Goal: Find specific page/section: Find specific page/section

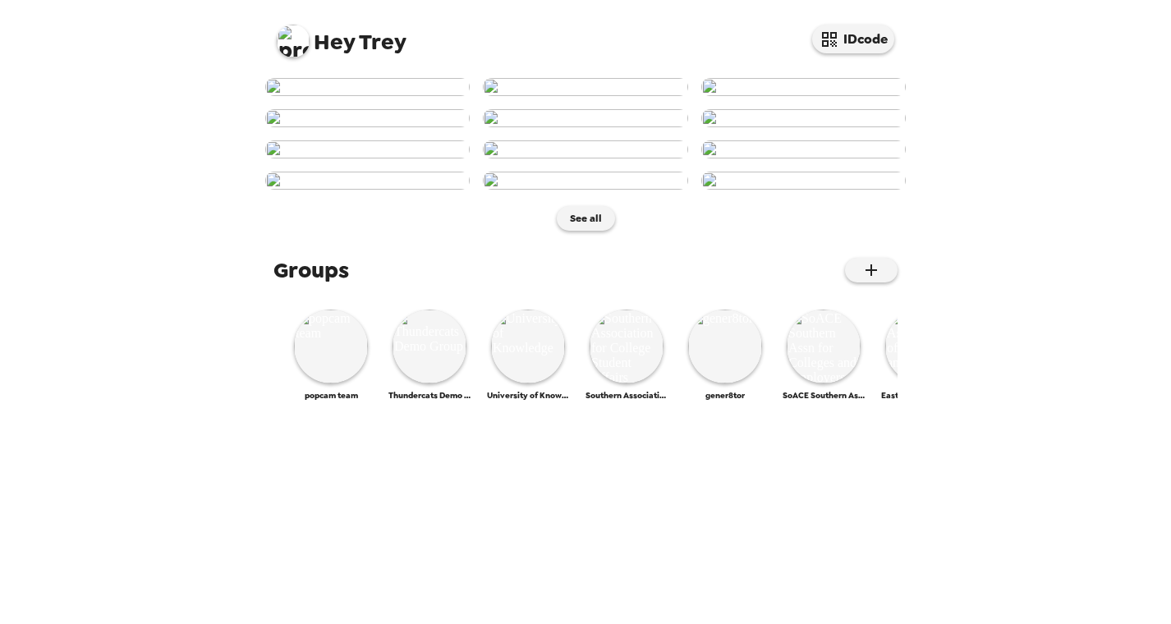
click at [288, 41] on img at bounding box center [293, 41] width 33 height 33
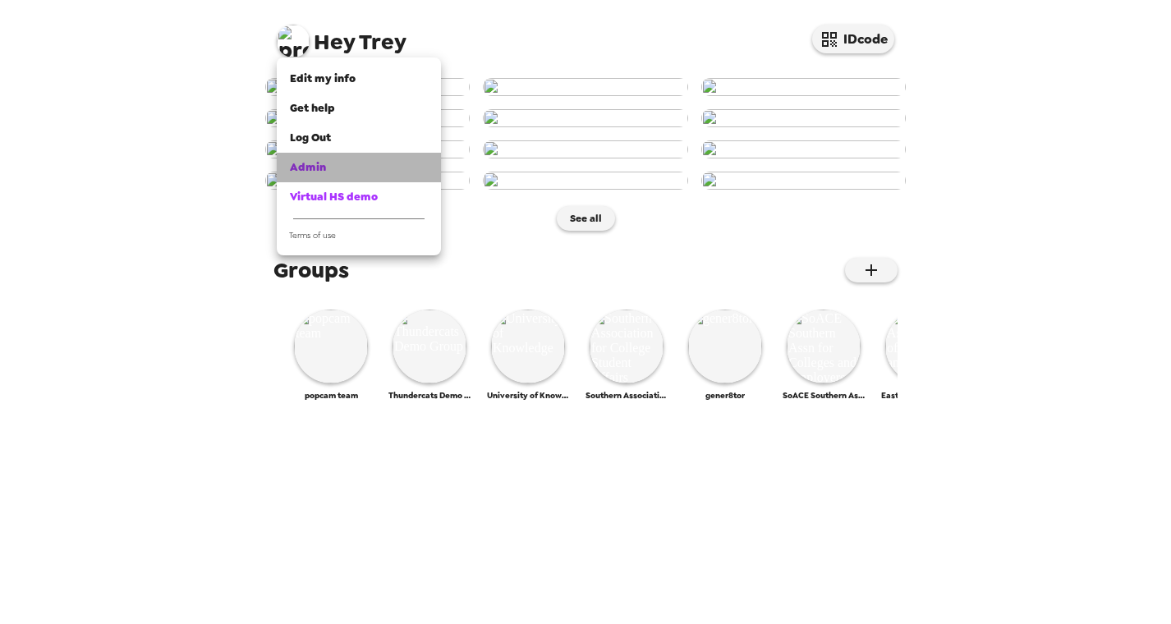
click at [310, 166] on span "Admin" at bounding box center [308, 167] width 36 height 14
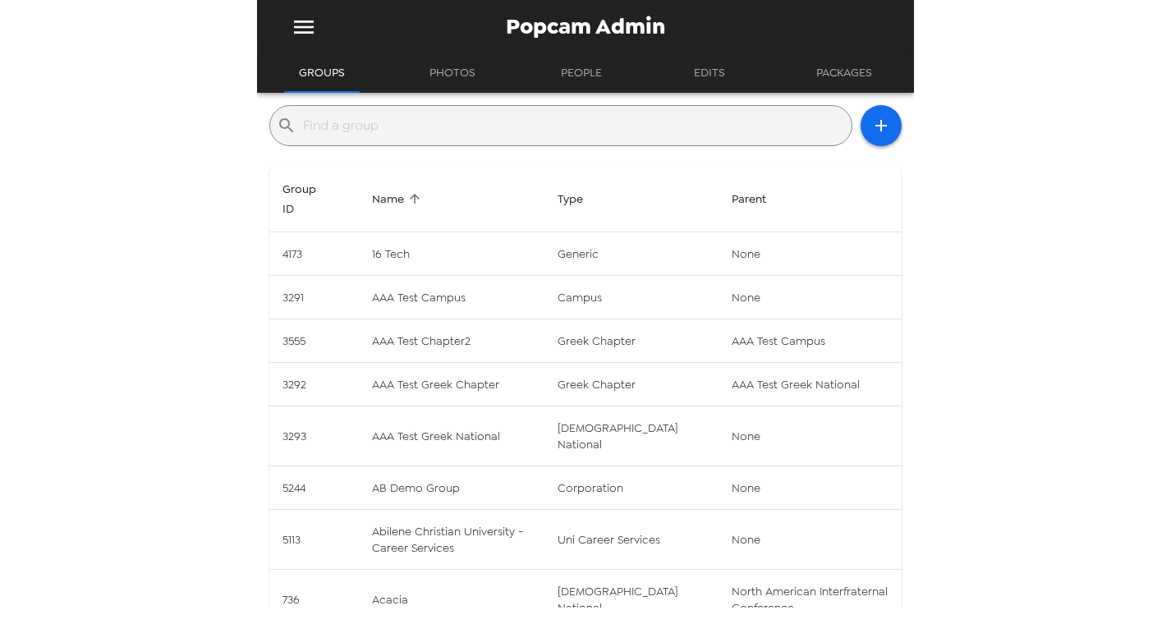
click at [431, 133] on input "text" at bounding box center [574, 125] width 542 height 26
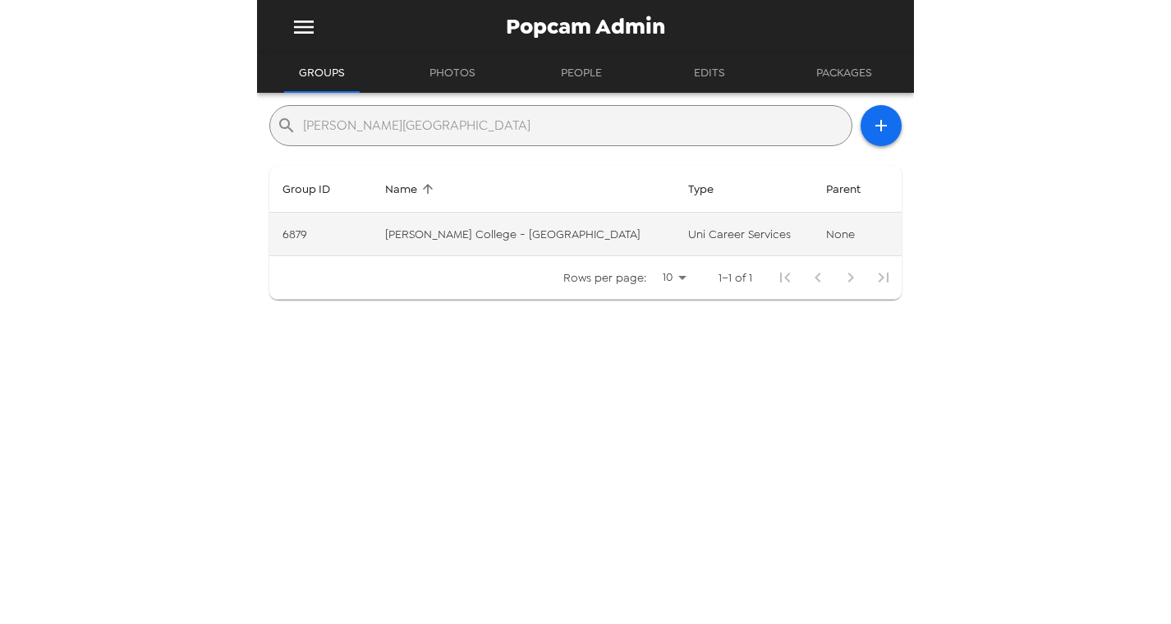
type input "smith college"
click at [484, 226] on td "Smith College - Lazarus Career Center" at bounding box center [523, 235] width 303 height 44
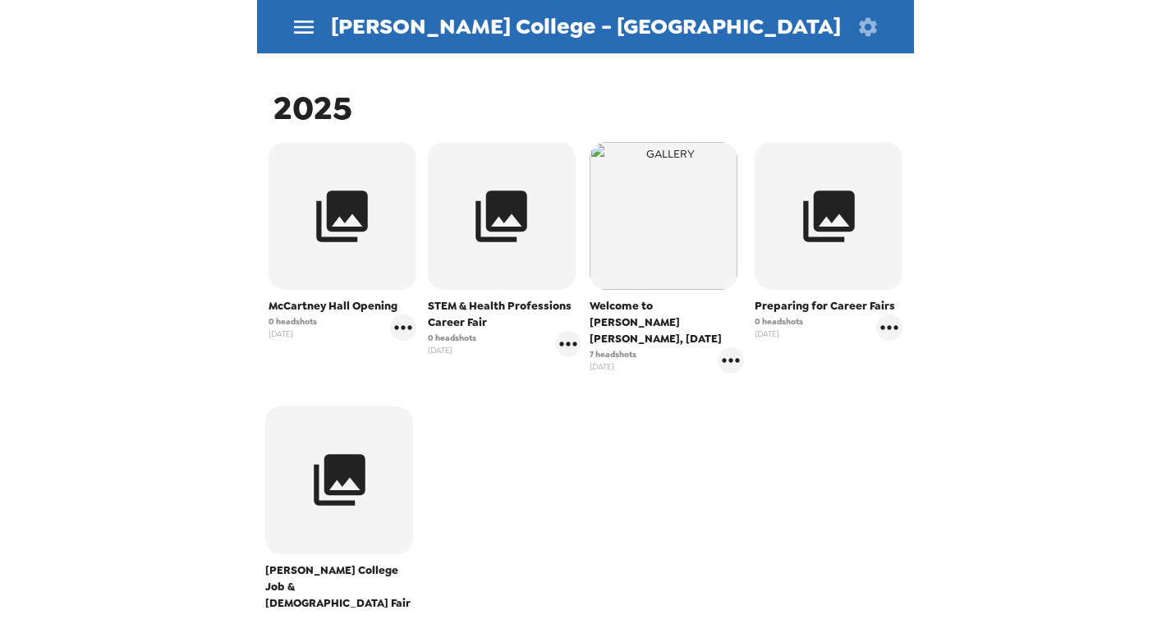
scroll to position [246, 0]
click at [727, 346] on icon "gallery menu" at bounding box center [731, 359] width 26 height 26
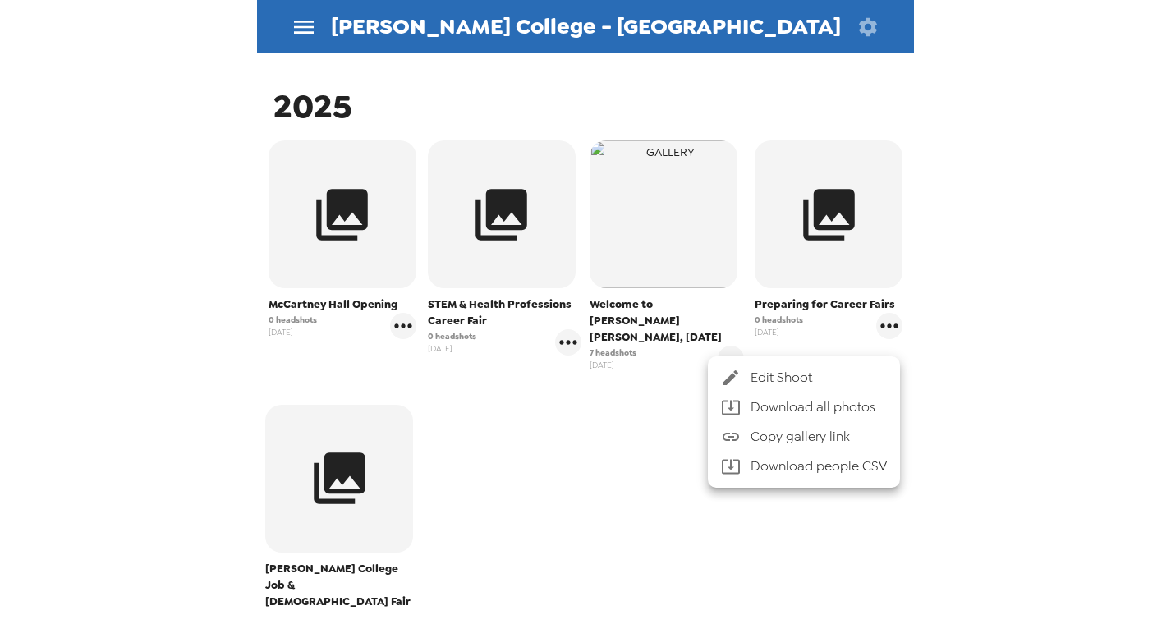
click at [744, 377] on div at bounding box center [736, 378] width 30 height 20
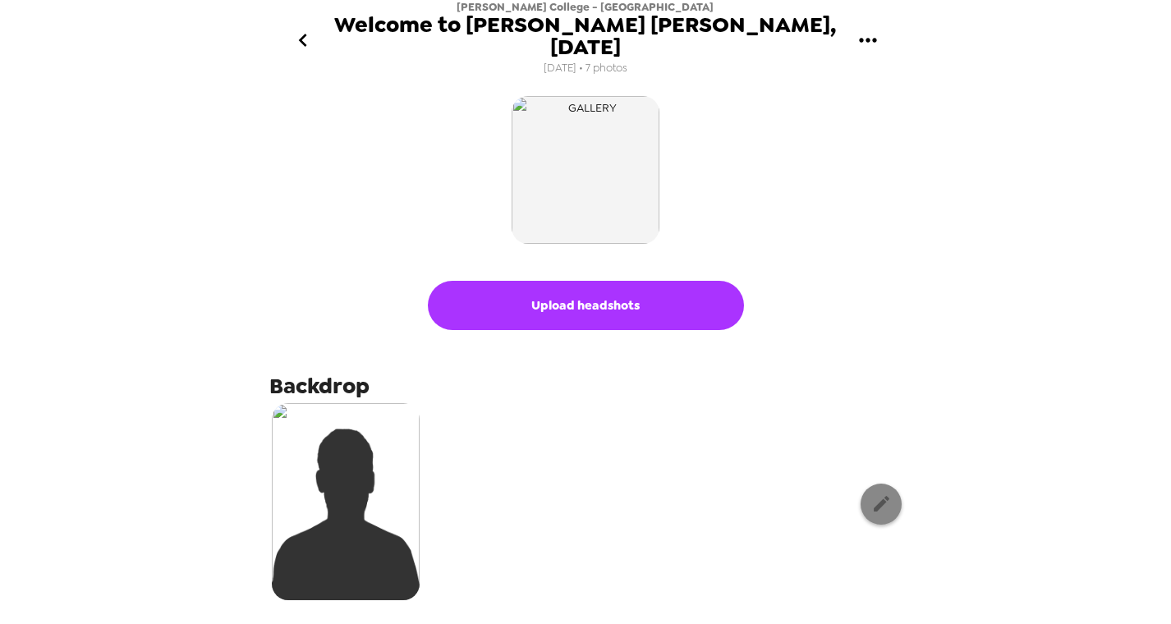
click at [871, 493] on icon "button" at bounding box center [881, 503] width 21 height 21
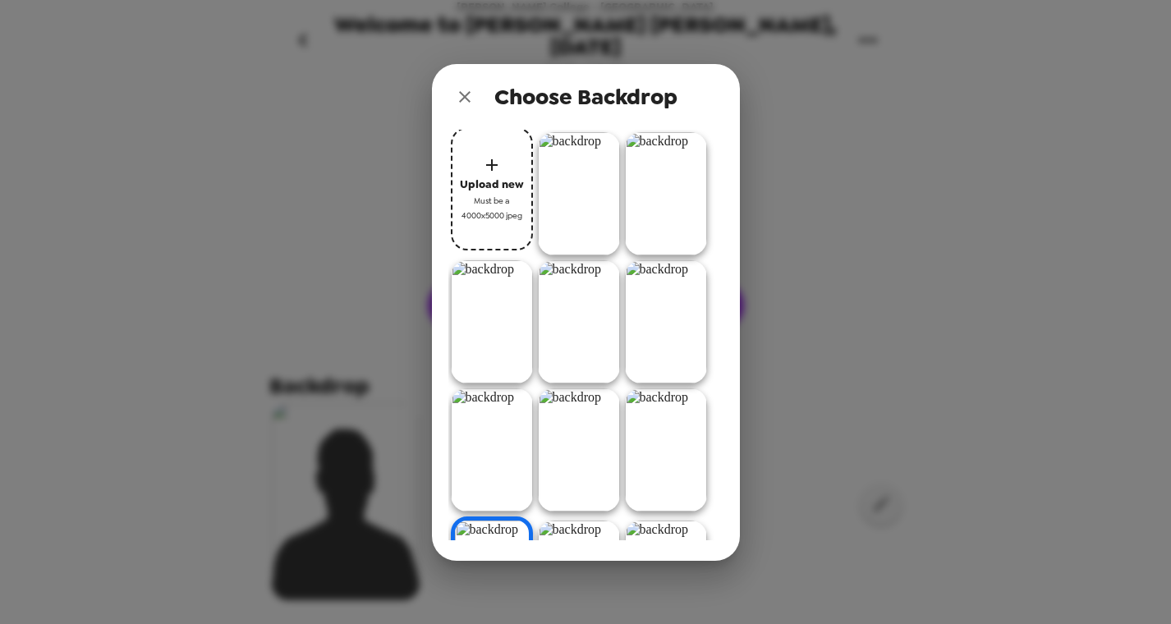
scroll to position [164, 0]
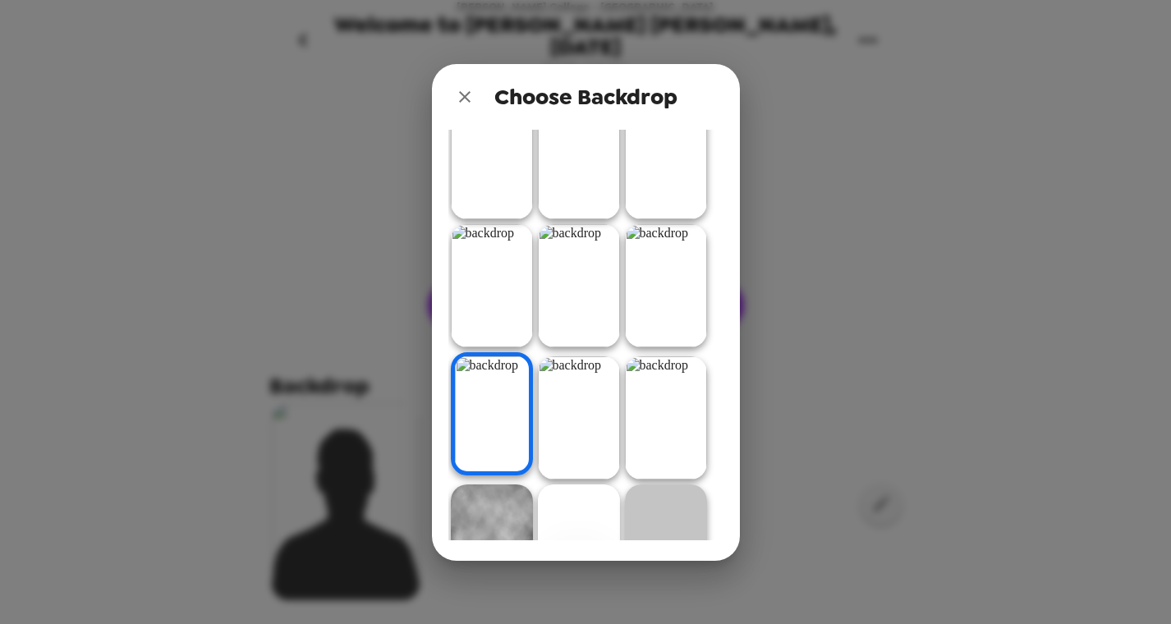
click at [471, 93] on icon "close" at bounding box center [465, 97] width 20 height 20
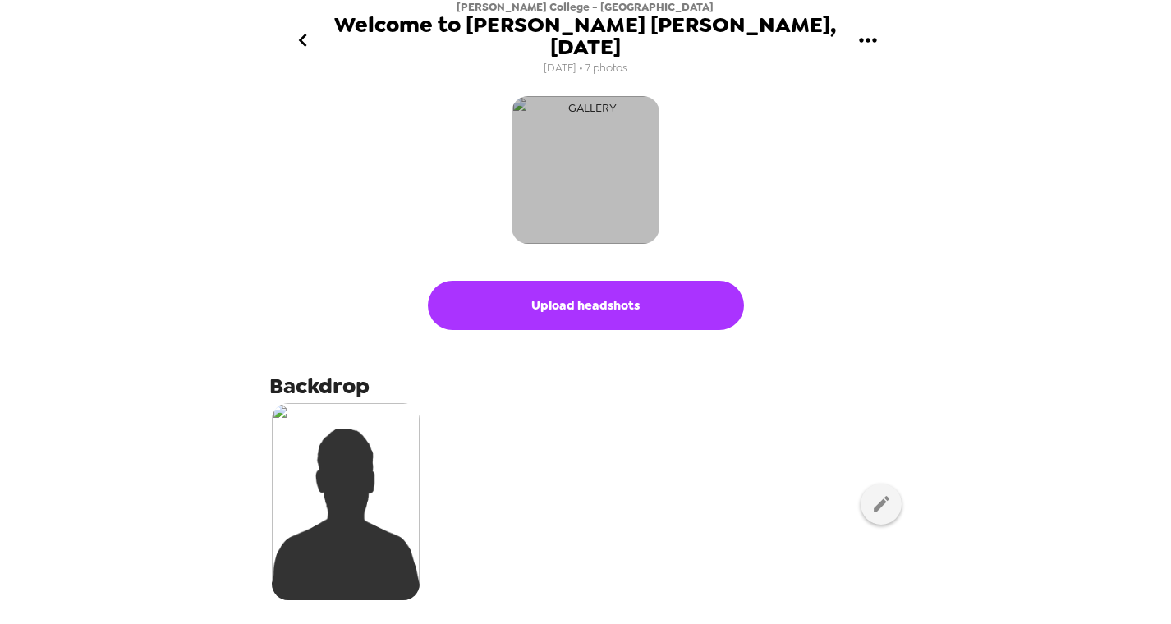
click at [548, 153] on img "button" at bounding box center [586, 170] width 148 height 148
